Goal: Information Seeking & Learning: Learn about a topic

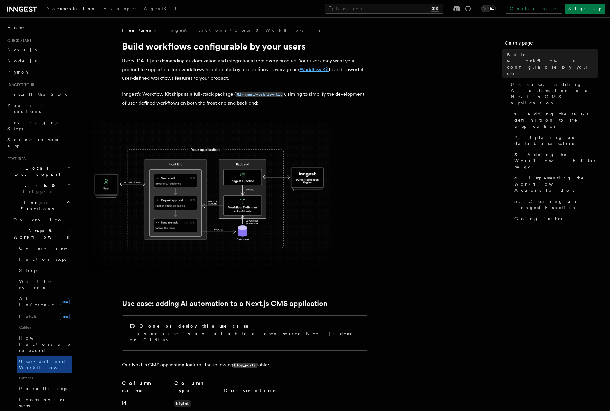
click at [311, 69] on link "Workflow Kit" at bounding box center [314, 69] width 29 height 6
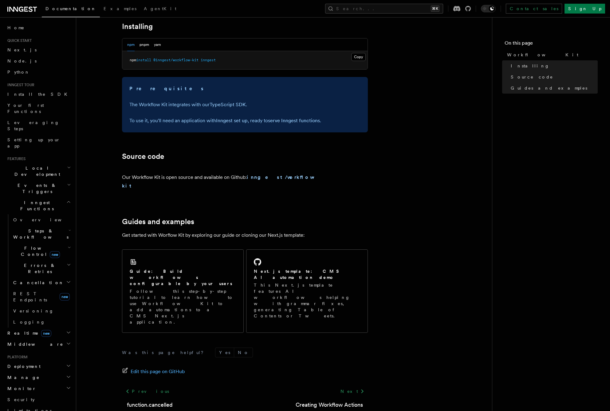
scroll to position [243, 0]
click at [272, 177] on strong "inngest/workflow-kit" at bounding box center [220, 181] width 196 height 14
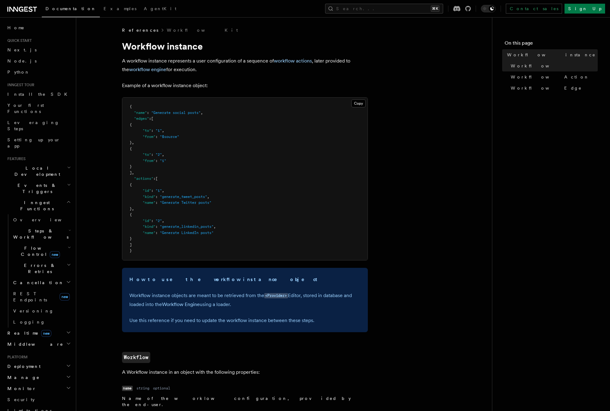
click at [37, 228] on span "Steps & Workflows" at bounding box center [40, 234] width 58 height 12
click at [28, 245] on span "Overview" at bounding box center [50, 247] width 63 height 5
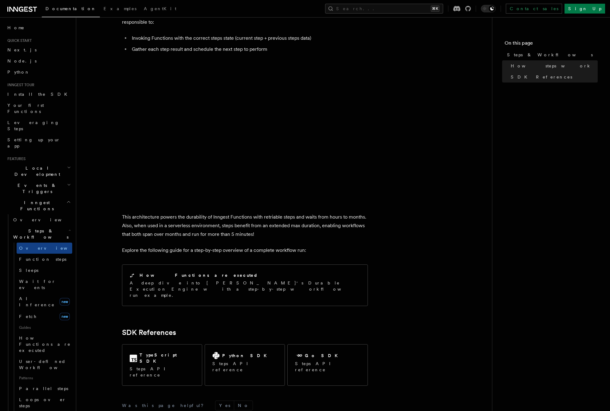
scroll to position [462, 0]
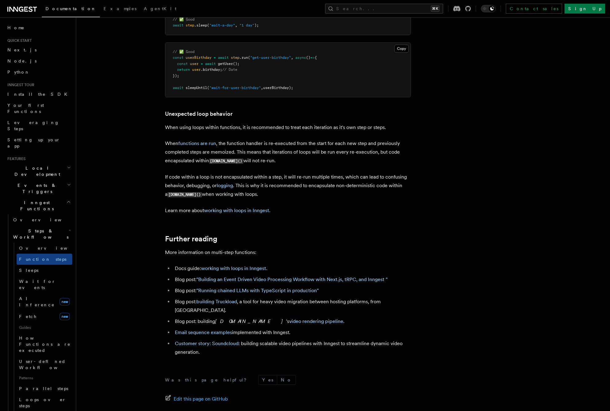
scroll to position [1893, 0]
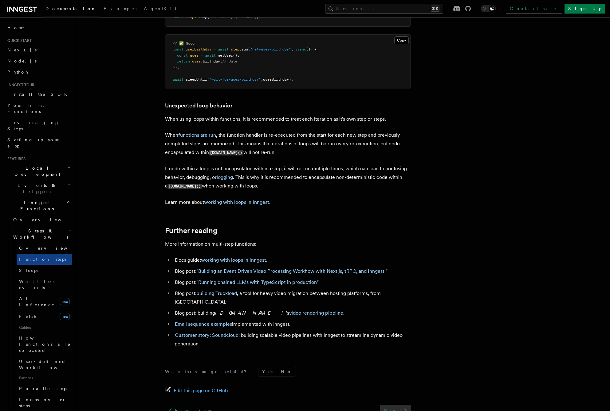
click at [398, 404] on link "Next" at bounding box center [395, 409] width 31 height 11
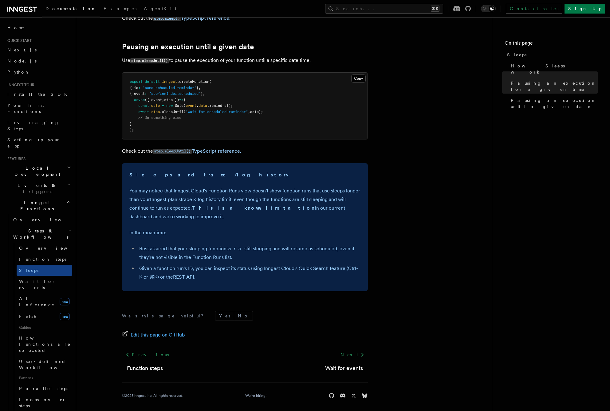
scroll to position [333, 0]
click at [356, 352] on link "Next" at bounding box center [352, 354] width 31 height 11
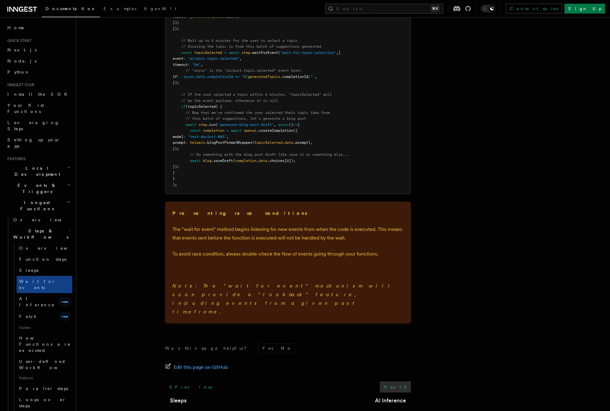
scroll to position [777, 0]
click at [397, 381] on link "Next" at bounding box center [395, 386] width 31 height 11
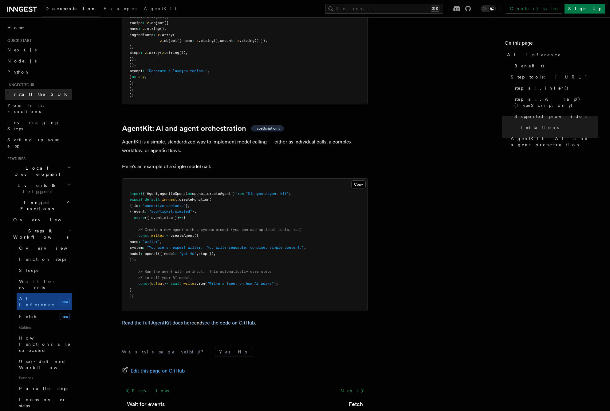
scroll to position [1713, 0]
click at [27, 314] on span "Fetch" at bounding box center [28, 316] width 18 height 5
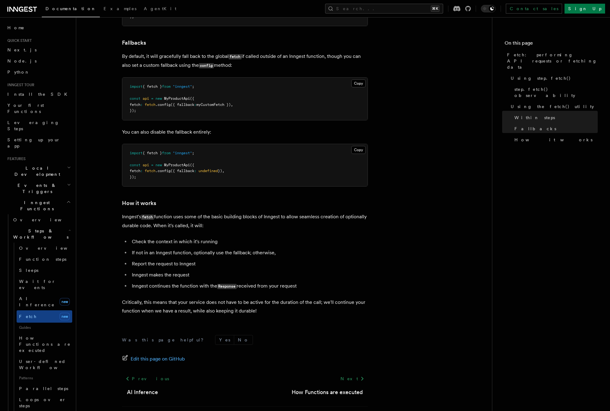
scroll to position [1291, 0]
click at [52, 359] on span "User-defined Workflows" at bounding box center [46, 364] width 55 height 11
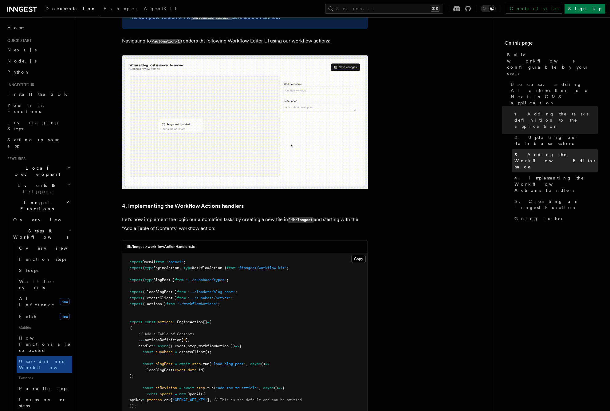
scroll to position [1937, 0]
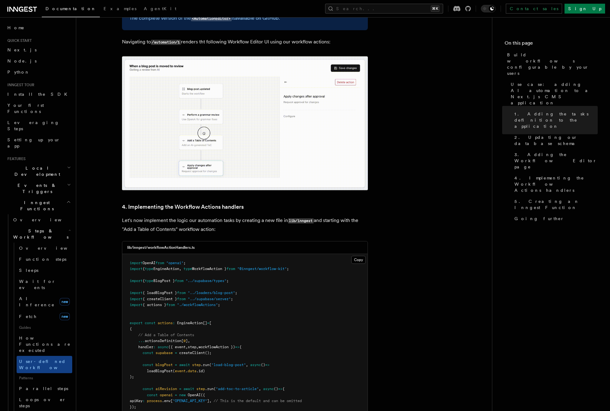
click at [302, 398] on span "// This is the default and can be omitted" at bounding box center [258, 400] width 88 height 4
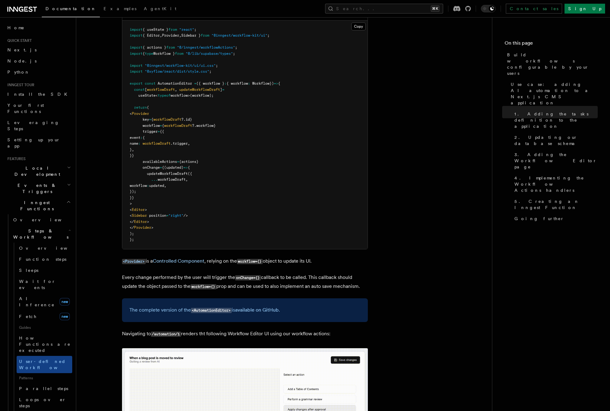
scroll to position [1653, 0]
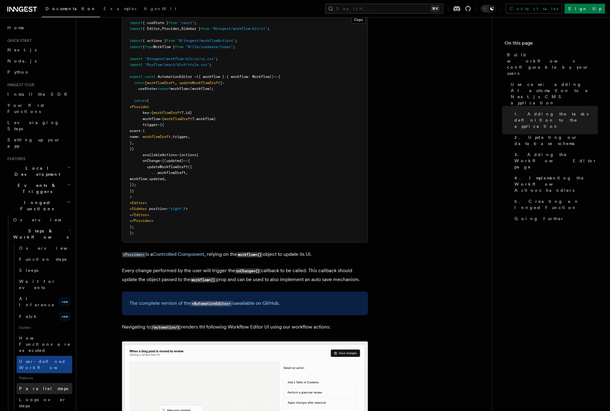
click at [34, 386] on span "Parallel steps" at bounding box center [43, 388] width 49 height 5
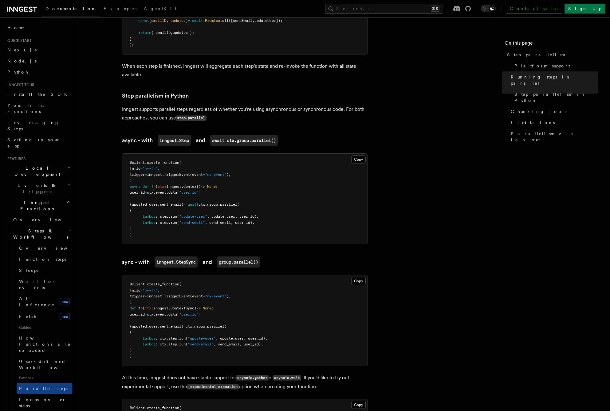
scroll to position [391, 0]
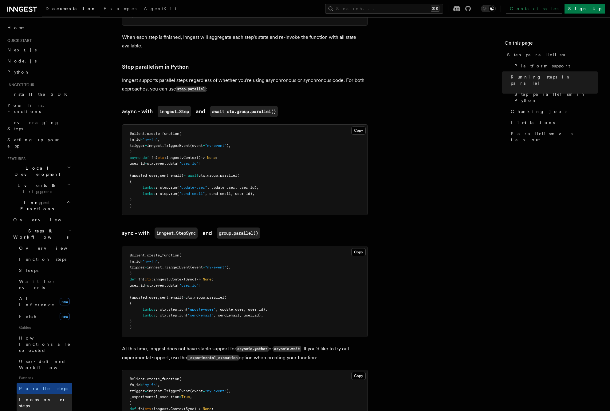
click at [40, 397] on span "Loops over steps" at bounding box center [42, 402] width 47 height 11
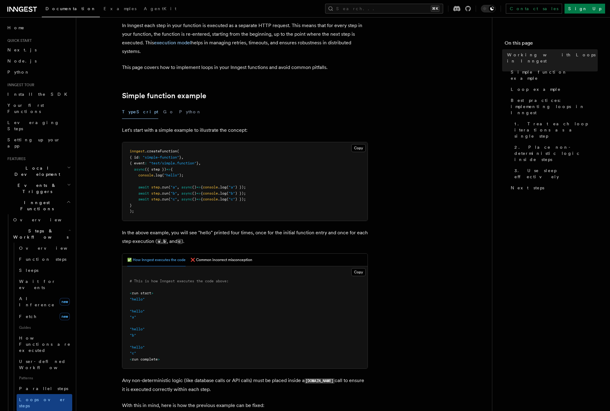
scroll to position [38, 0]
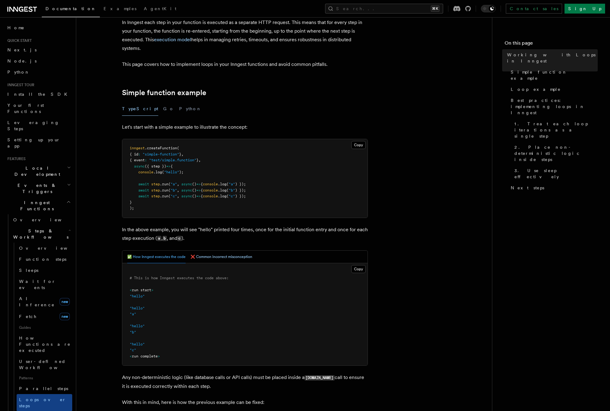
click at [221, 255] on button "❌ Common incorrect misconception" at bounding box center [222, 256] width 62 height 13
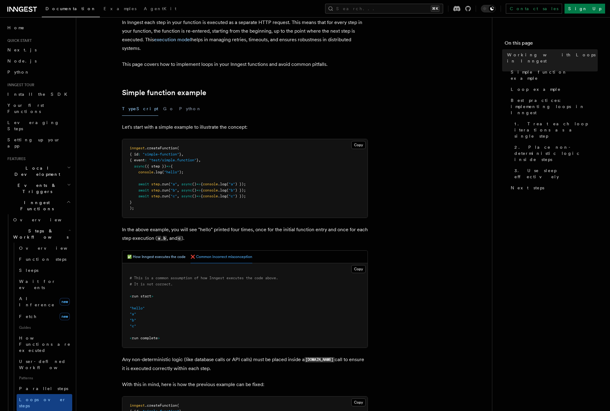
click at [157, 255] on button "✅ How Inngest executes the code" at bounding box center [156, 256] width 58 height 13
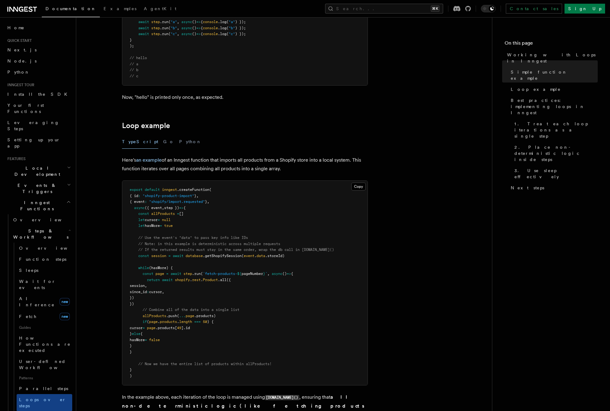
scroll to position [504, 0]
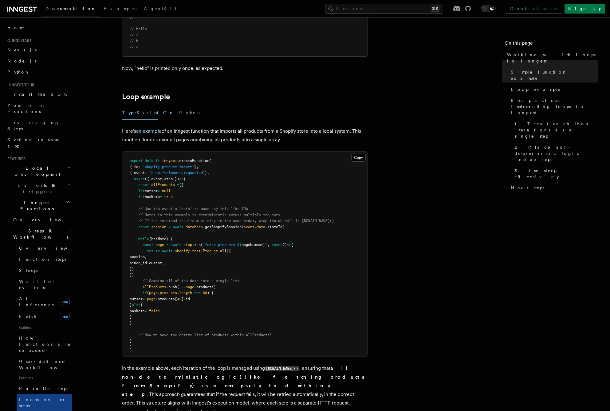
click at [163, 106] on button "Go" at bounding box center [168, 113] width 11 height 14
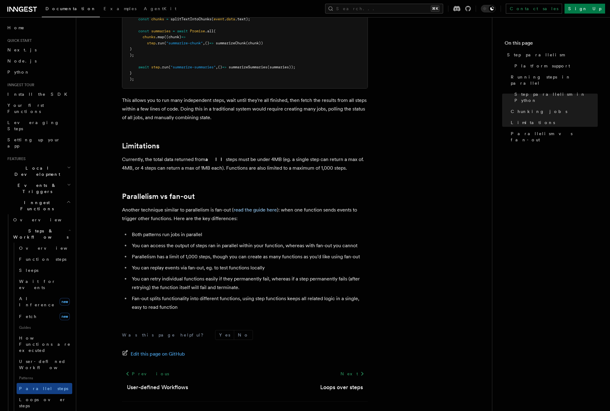
scroll to position [966, 0]
click at [266, 207] on link "read the guide here" at bounding box center [255, 210] width 43 height 6
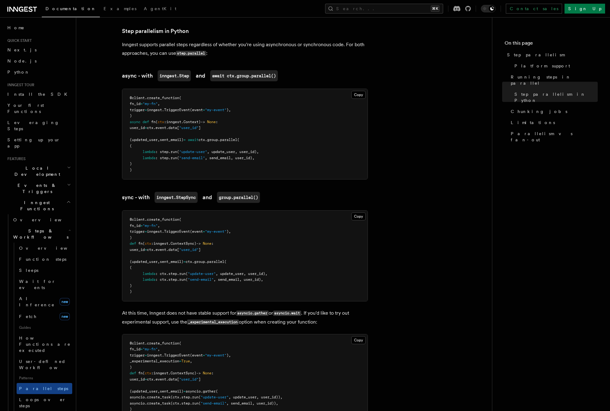
scroll to position [366, 0]
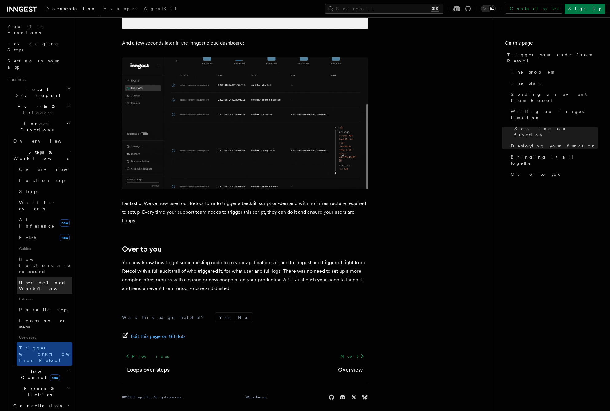
scroll to position [99, 0]
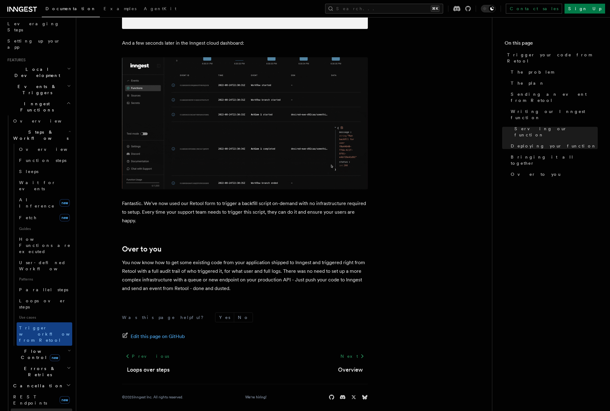
click at [27, 410] on span "Versioning" at bounding box center [33, 413] width 41 height 5
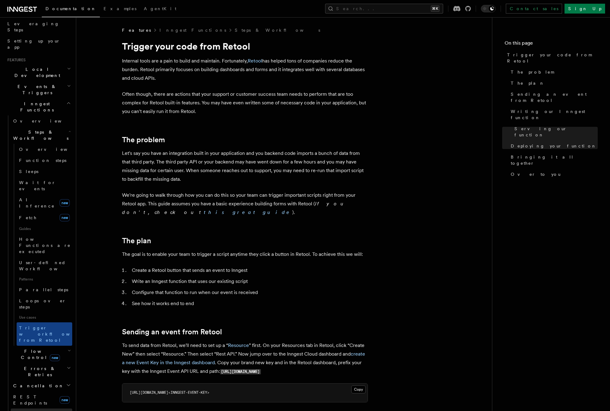
scroll to position [94, 0]
